Goal: Task Accomplishment & Management: Complete application form

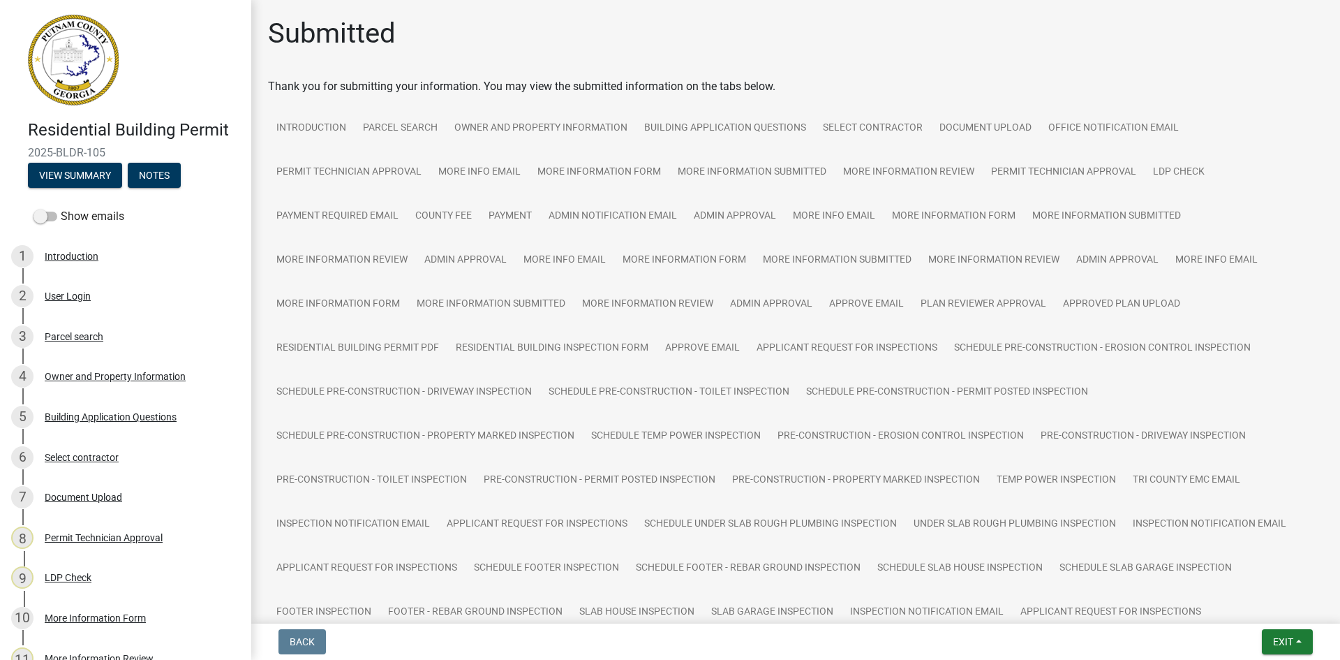
scroll to position [429, 0]
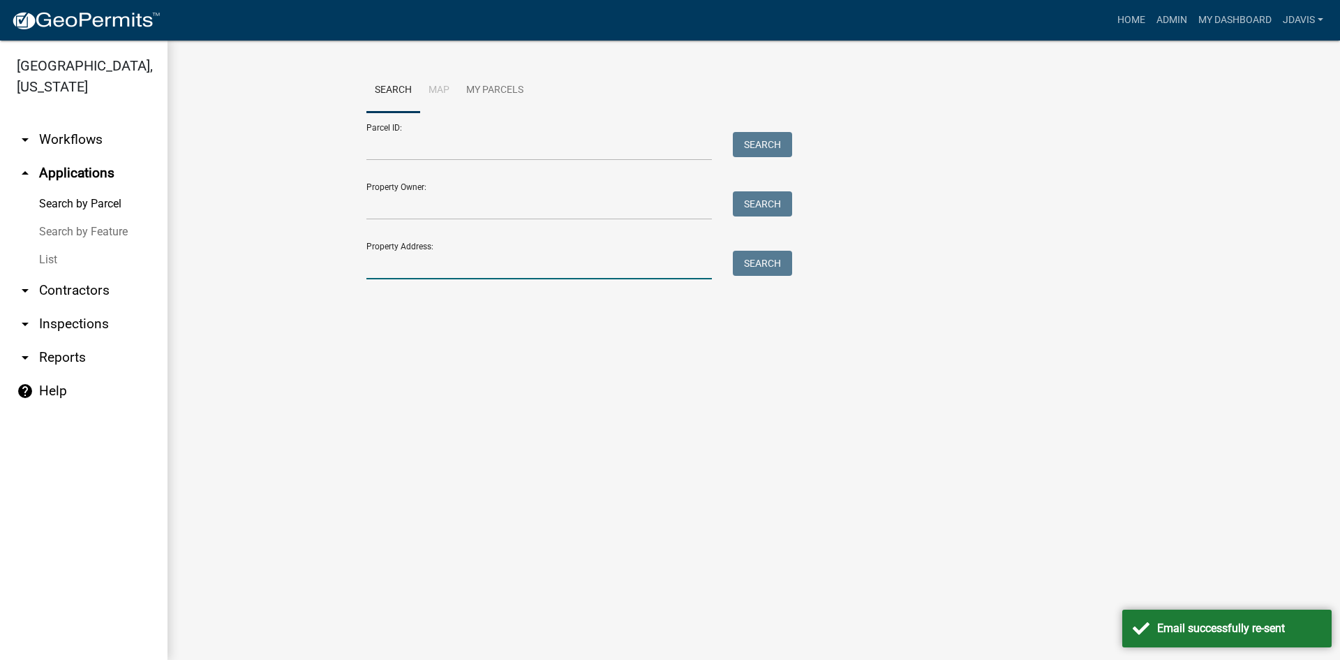
click at [399, 257] on input "Property Address:" at bounding box center [540, 265] width 346 height 29
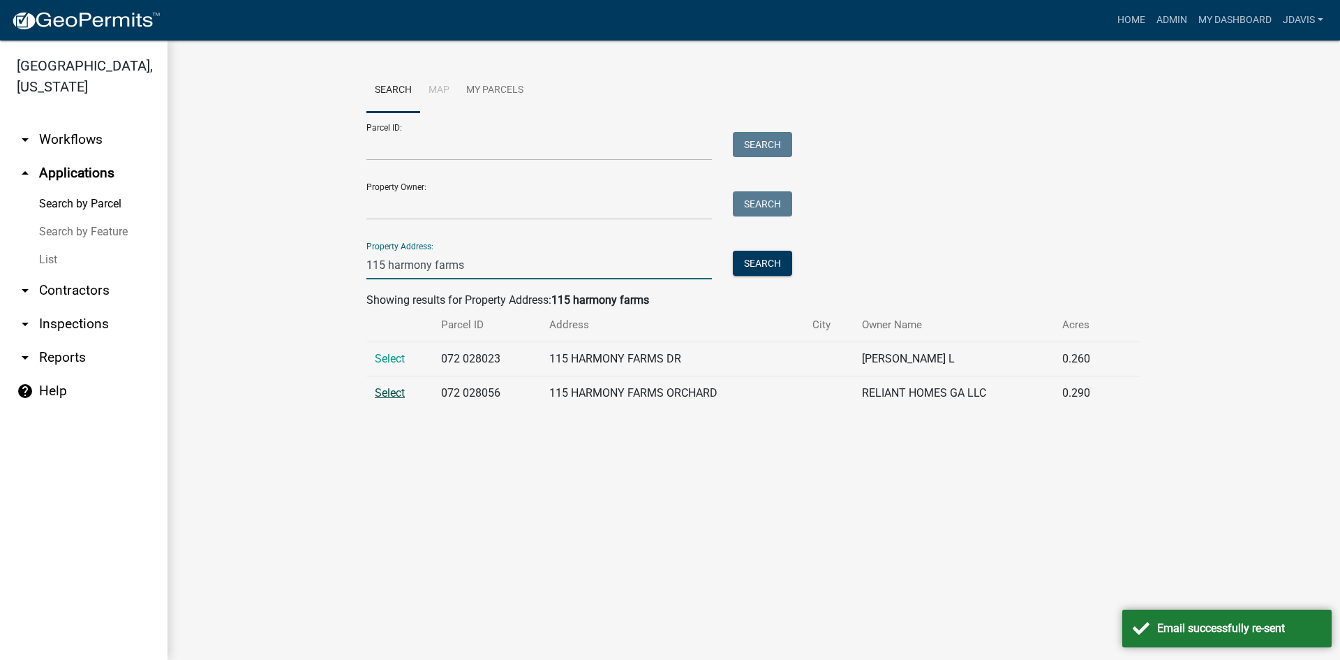
type input "115 harmony farms"
click at [392, 394] on span "Select" at bounding box center [390, 392] width 30 height 13
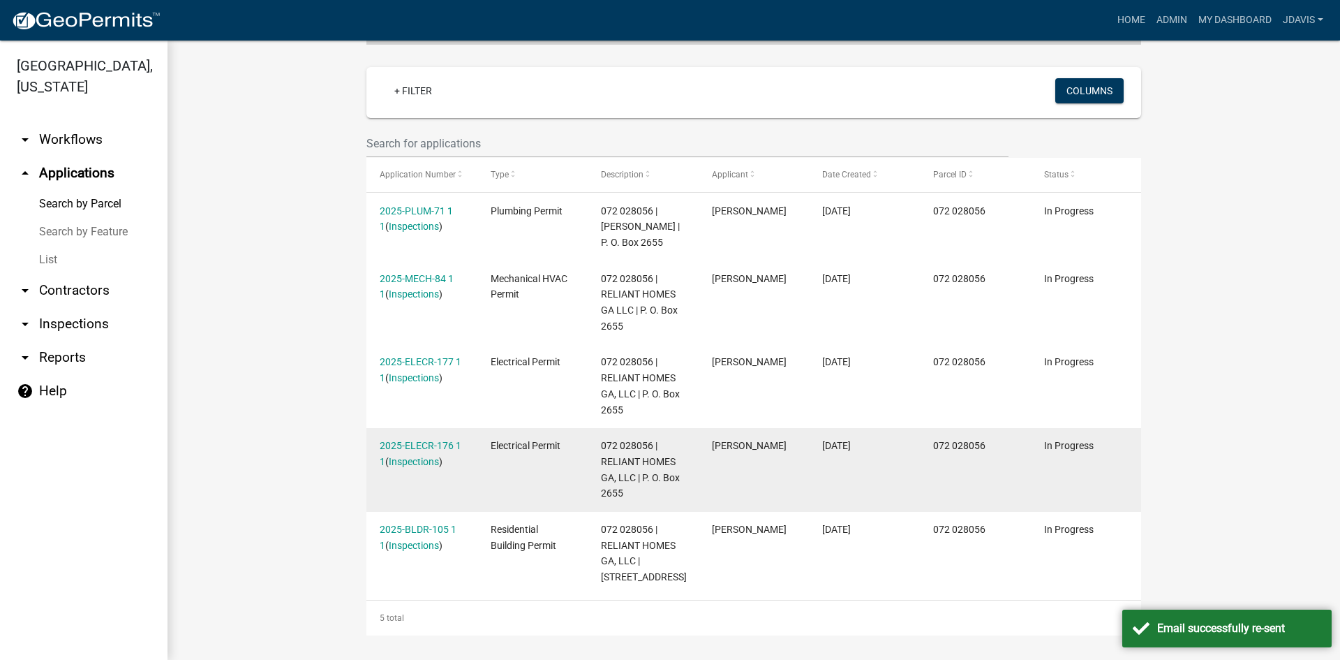
scroll to position [350, 0]
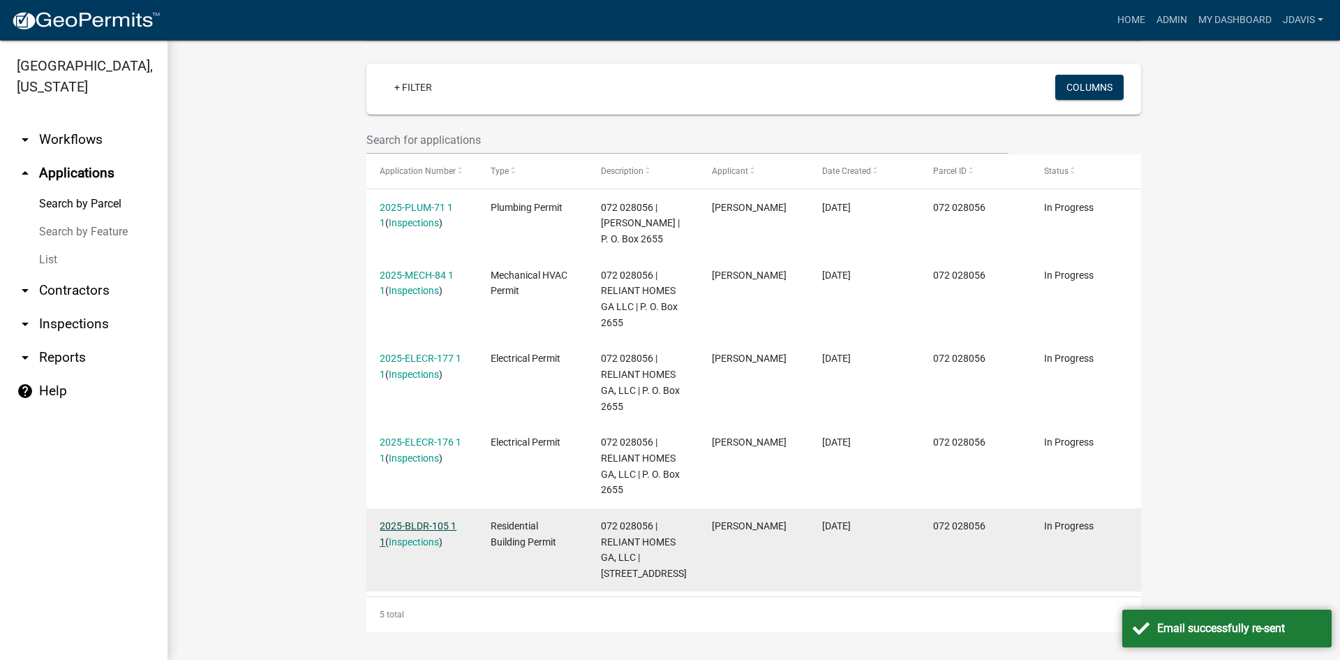
click at [426, 520] on link "2025-BLDR-105 1 1" at bounding box center [418, 533] width 77 height 27
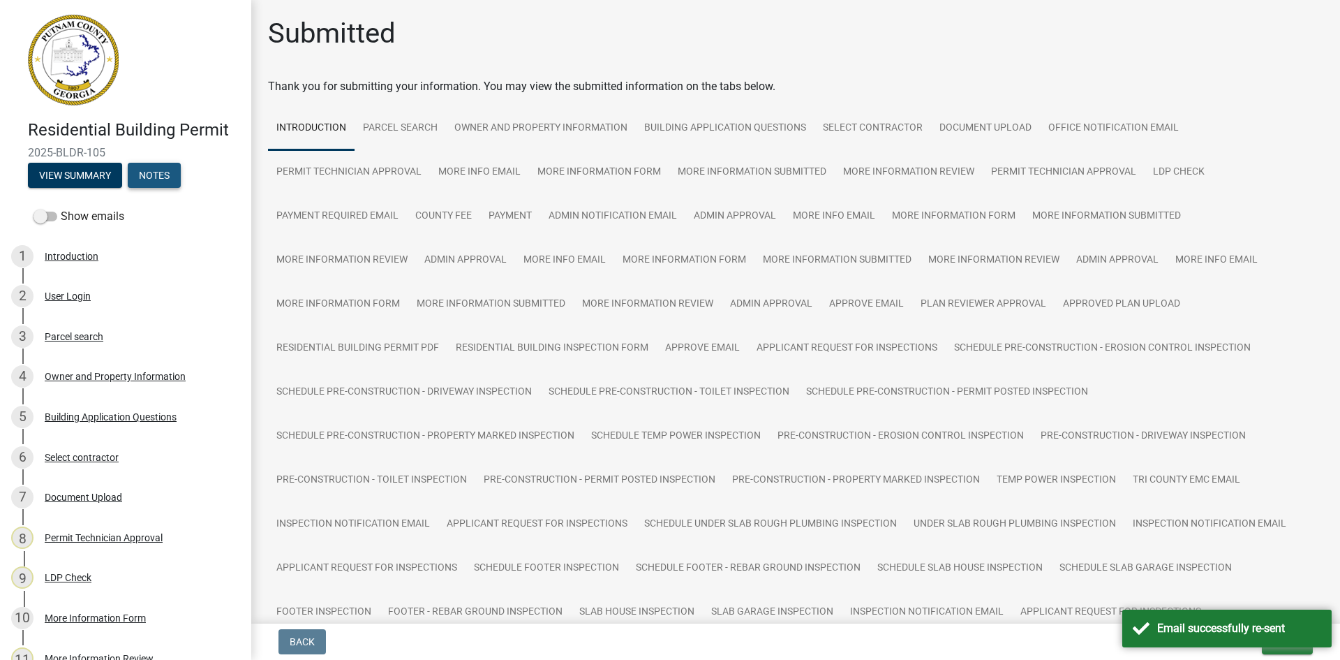
click at [162, 176] on button "Notes" at bounding box center [154, 175] width 53 height 25
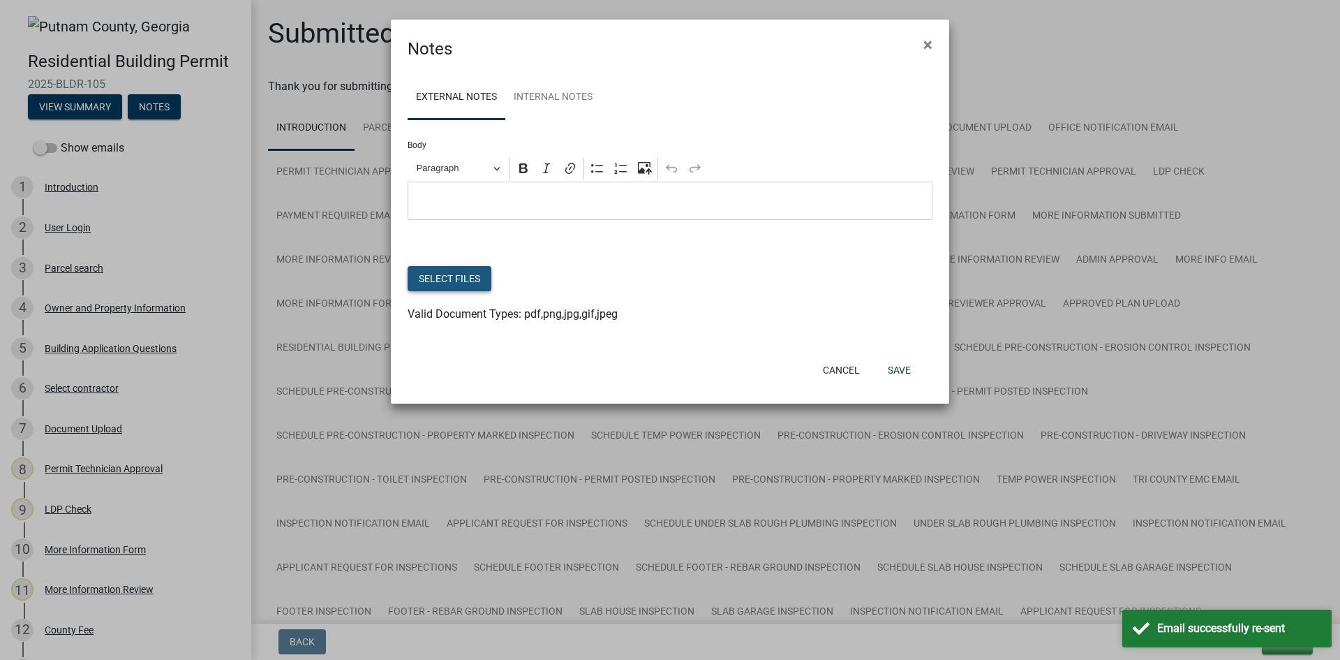
click at [473, 272] on button "Select files" at bounding box center [450, 278] width 84 height 25
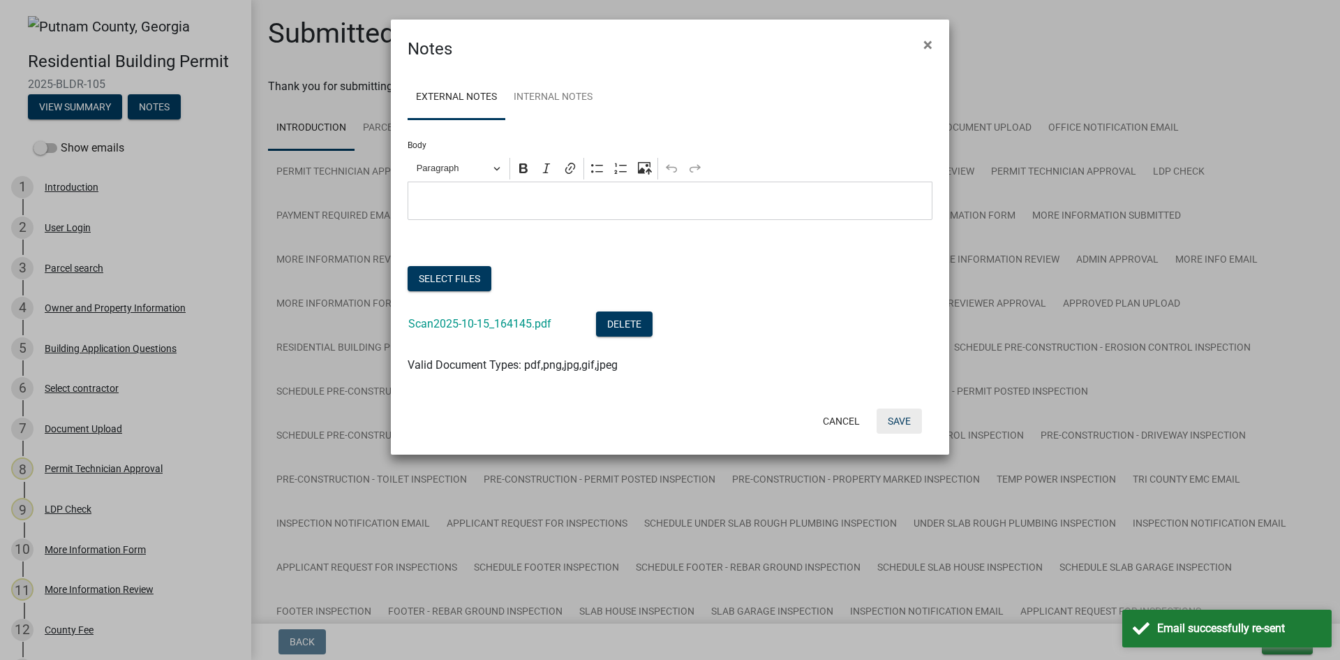
click at [894, 426] on button "Save" at bounding box center [899, 420] width 45 height 25
